Goal: Find specific page/section: Find specific page/section

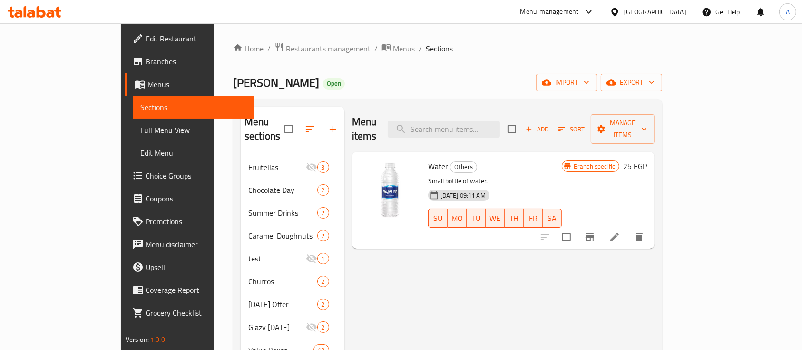
click at [262, 58] on div "Home / Restaurants management / Menus / Sections Krispy Kreme Open import expor…" at bounding box center [447, 287] width 429 height 490
click at [252, 39] on div "Home / Restaurants management / Menus / Sections Krispy Kreme Open import expor…" at bounding box center [447, 287] width 467 height 528
click at [286, 43] on span "Restaurants management" at bounding box center [328, 48] width 85 height 11
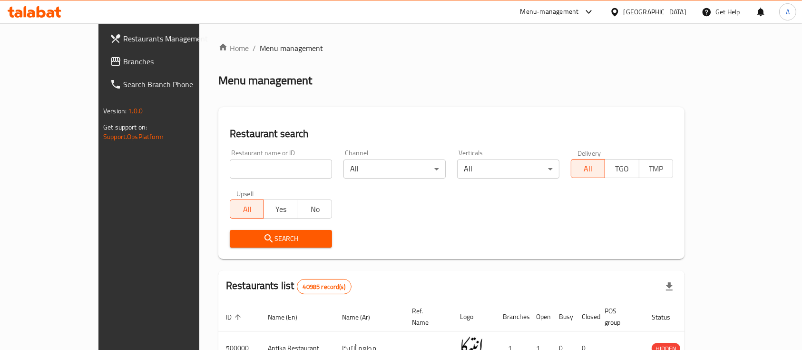
click at [230, 175] on input "search" at bounding box center [281, 168] width 102 height 19
type input "KFC"
click button "Search" at bounding box center [281, 239] width 102 height 18
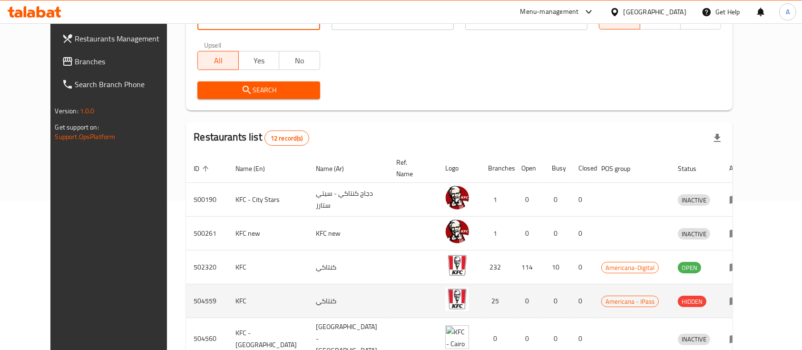
scroll to position [267, 0]
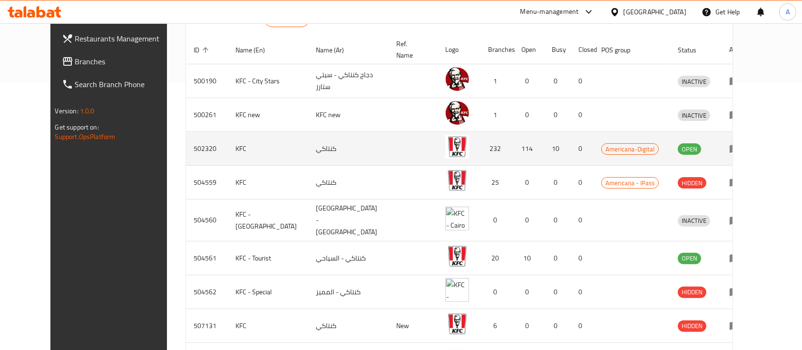
click at [186, 135] on td "502320" at bounding box center [207, 149] width 42 height 34
click at [186, 134] on td "502320" at bounding box center [207, 149] width 42 height 34
copy td "502320"
click at [740, 145] on icon "enhanced table" at bounding box center [735, 149] width 10 height 8
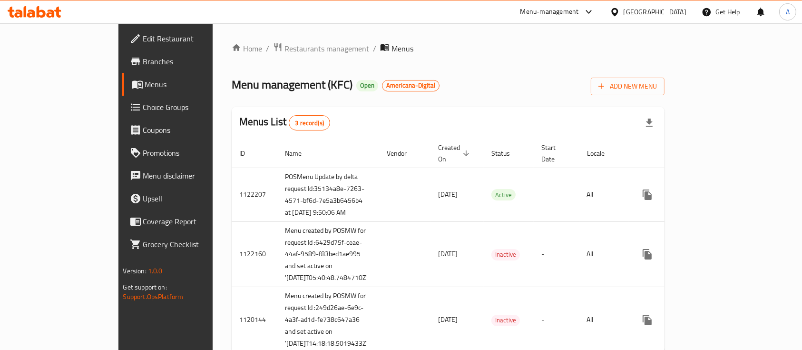
click at [143, 61] on span "Branches" at bounding box center [194, 61] width 102 height 11
